Goal: Transaction & Acquisition: Subscribe to service/newsletter

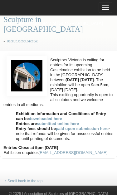
scroll to position [21, 0]
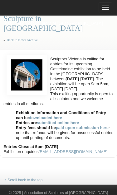
click at [53, 118] on link "downloaded here" at bounding box center [45, 117] width 33 height 5
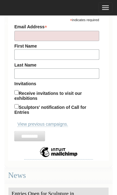
scroll to position [265, 0]
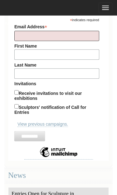
click at [21, 41] on input "Email Address *" at bounding box center [56, 36] width 85 height 10
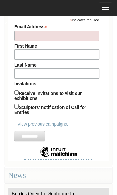
scroll to position [237, 0]
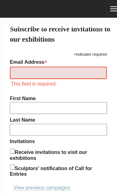
click at [17, 69] on input "Email Address *" at bounding box center [56, 63] width 85 height 11
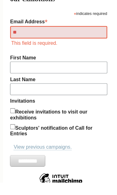
type input "*"
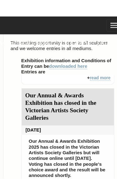
scroll to position [505, 0]
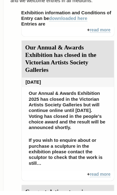
click at [85, 54] on link "read more" at bounding box center [93, 54] width 18 height 5
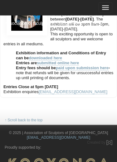
scroll to position [81, 0]
click at [60, 58] on link "downloaded here" at bounding box center [45, 58] width 33 height 5
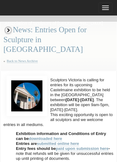
scroll to position [81, 0]
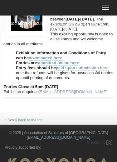
click at [67, 62] on link "submitted online here" at bounding box center [58, 63] width 42 height 5
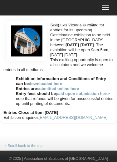
scroll to position [50, 0]
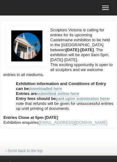
click at [106, 8] on button "Toggle navigation" at bounding box center [105, 7] width 14 height 11
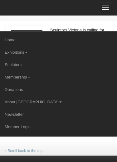
click at [20, 59] on link "Sculptors" at bounding box center [58, 65] width 117 height 12
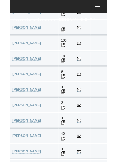
scroll to position [1130, 0]
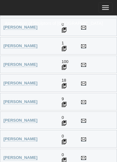
click at [29, 100] on strong "Curtain, Damian" at bounding box center [20, 102] width 34 height 5
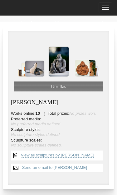
scroll to position [46, 0]
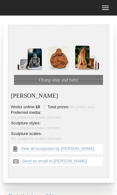
click at [64, 147] on link "View all sculptures by [PERSON_NAME]" at bounding box center [57, 148] width 73 height 5
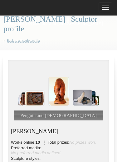
scroll to position [0, 0]
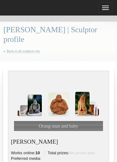
click at [30, 52] on link "Back to all sculptors list" at bounding box center [23, 51] width 33 height 4
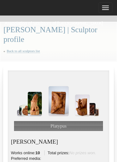
click at [27, 52] on link "Back to all sculptors list" at bounding box center [23, 51] width 33 height 4
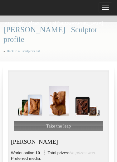
click at [36, 52] on link "Back to all sculptors list" at bounding box center [23, 51] width 33 height 4
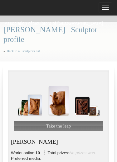
click at [36, 50] on link "Back to all sculptors list" at bounding box center [23, 51] width 33 height 4
click at [32, 51] on link "Back to all sculptors list" at bounding box center [23, 51] width 33 height 4
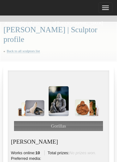
click at [29, 49] on link "Back to all sculptors list" at bounding box center [23, 51] width 33 height 4
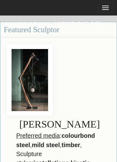
click at [26, 35] on h3 "Featured Sculptor" at bounding box center [58, 30] width 116 height 16
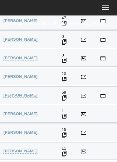
scroll to position [4063, 0]
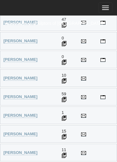
click at [21, 132] on strong "Wigg, Brian" at bounding box center [20, 134] width 34 height 5
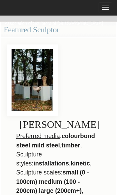
scroll to position [4047, 0]
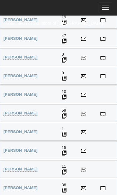
click at [34, 111] on strong "Whiteside, Jenny" at bounding box center [20, 113] width 34 height 5
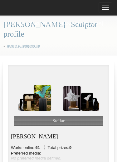
scroll to position [5, 0]
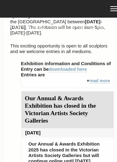
scroll to position [470, 0]
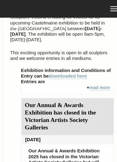
click at [85, 79] on link "read more" at bounding box center [93, 77] width 18 height 5
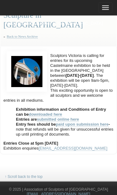
scroll to position [25, 0]
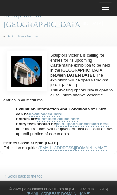
click at [52, 114] on link "downloaded here" at bounding box center [45, 114] width 33 height 5
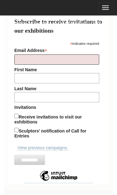
click at [22, 65] on input "Email Address *" at bounding box center [56, 60] width 85 height 10
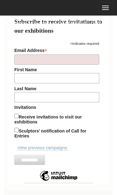
scroll to position [237, 0]
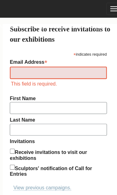
click at [16, 69] on input "Email Address *" at bounding box center [56, 63] width 85 height 11
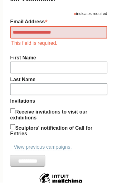
type input "**********"
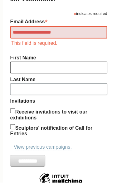
click at [16, 83] on div "**********" at bounding box center [58, 111] width 88 height 180
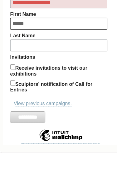
type input "*****"
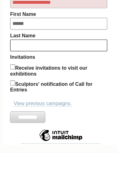
click at [16, 96] on input "Last Name" at bounding box center [56, 101] width 85 height 10
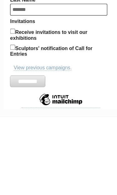
type input "*******"
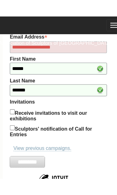
scroll to position [283, 0]
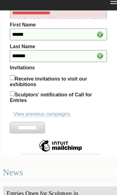
click at [31, 123] on input "*********" at bounding box center [29, 118] width 30 height 10
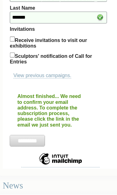
scroll to position [299, 0]
